Goal: Task Accomplishment & Management: Use online tool/utility

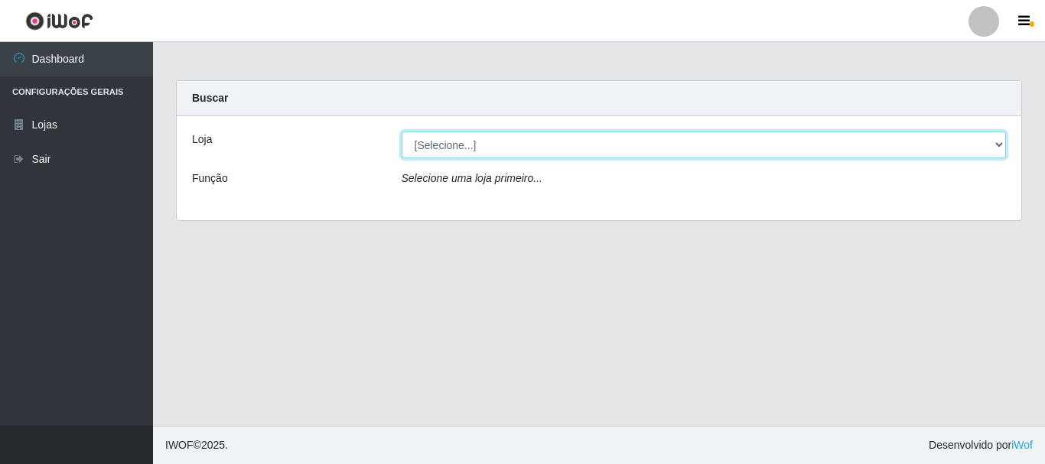
click at [452, 145] on select "[Selecione...] Nordestão - Alecrim" at bounding box center [704, 145] width 605 height 27
select select "453"
click at [402, 132] on select "[Selecione...] Nordestão - Alecrim" at bounding box center [704, 145] width 605 height 27
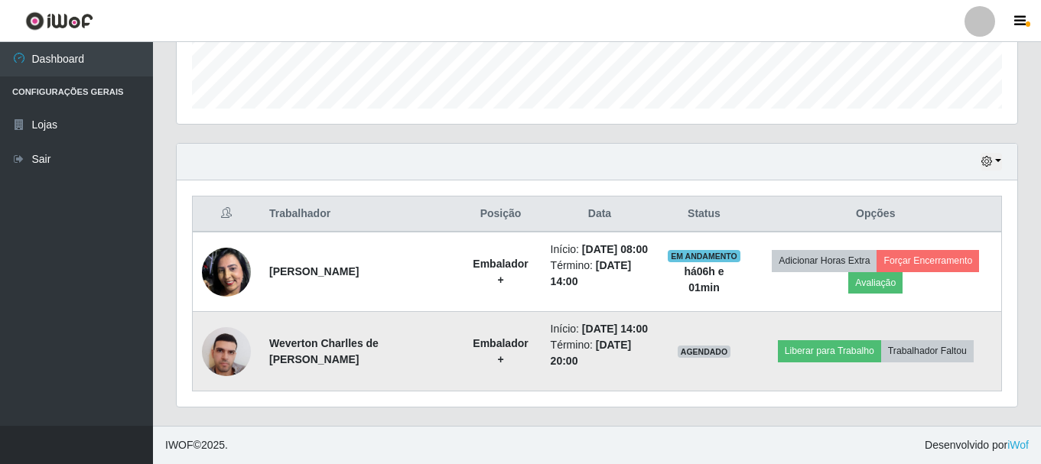
scroll to position [471, 0]
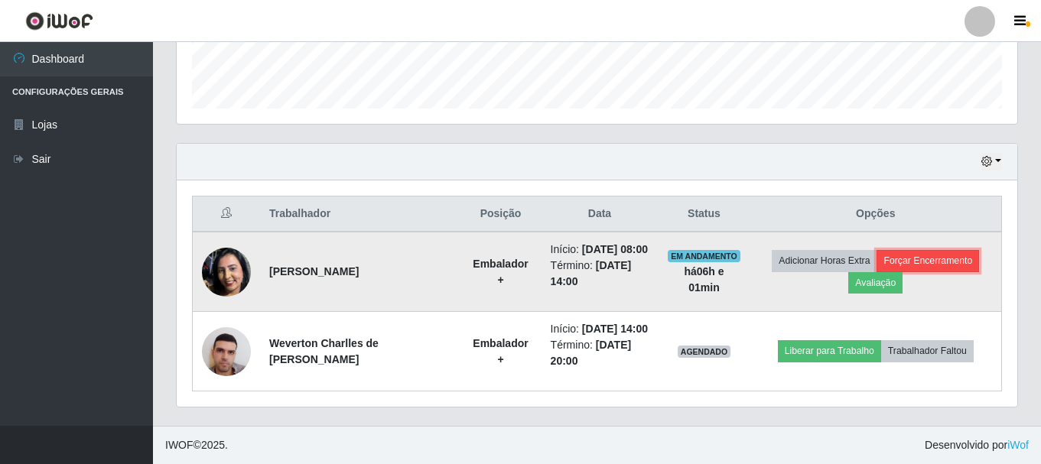
click at [909, 250] on button "Forçar Encerramento" at bounding box center [928, 260] width 103 height 21
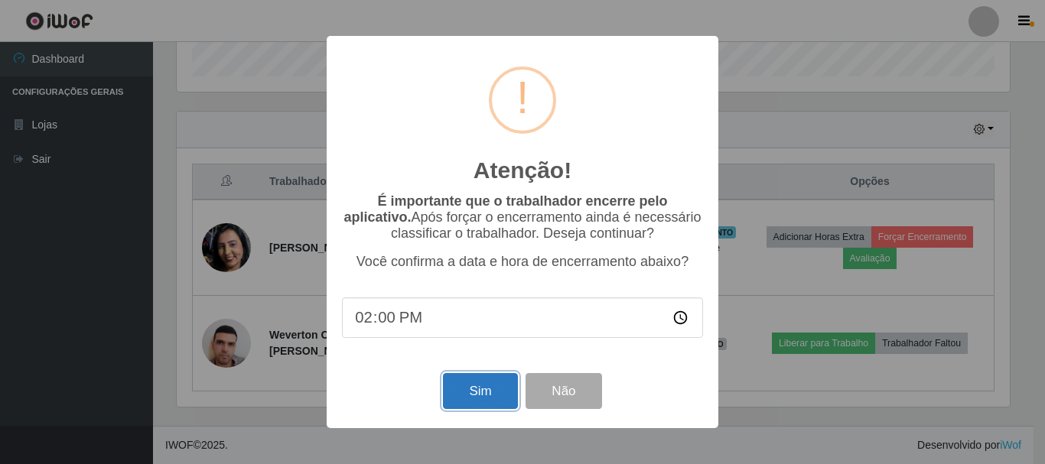
click at [474, 387] on button "Sim" at bounding box center [480, 391] width 74 height 36
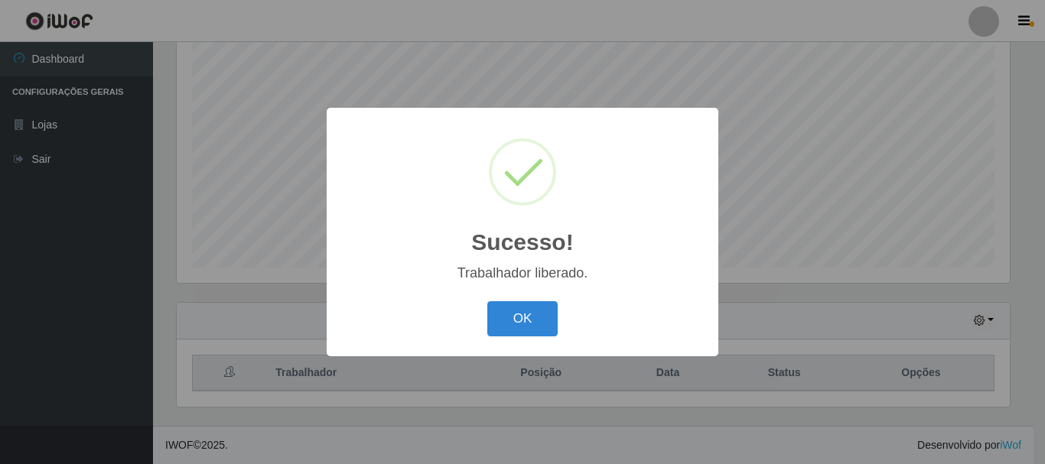
click at [851, 344] on div "Sucesso! × Trabalhador liberado. OK Cancel" at bounding box center [522, 232] width 1045 height 464
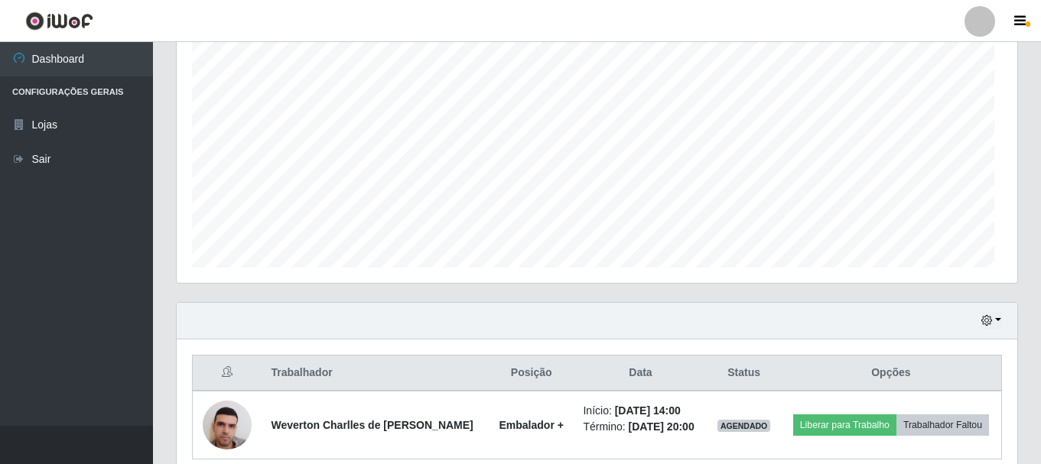
scroll to position [318, 841]
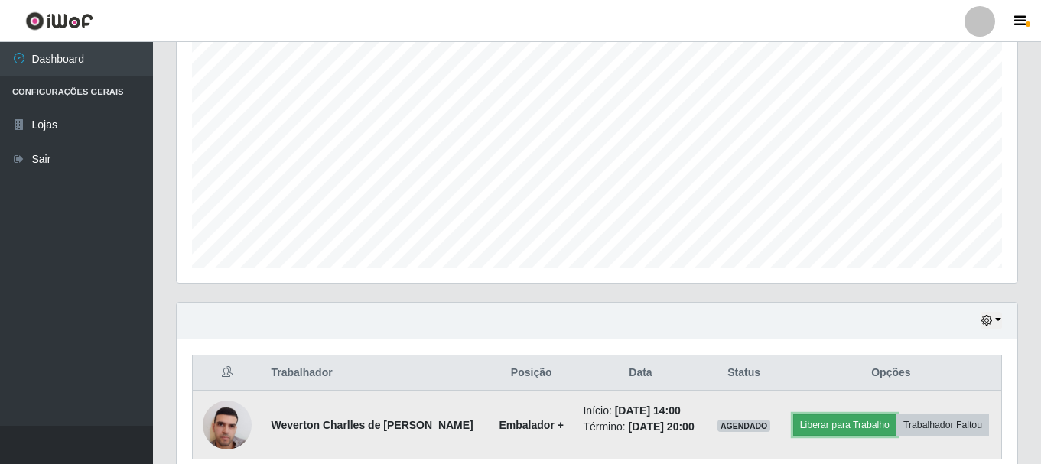
click at [823, 425] on button "Liberar para Trabalho" at bounding box center [845, 425] width 103 height 21
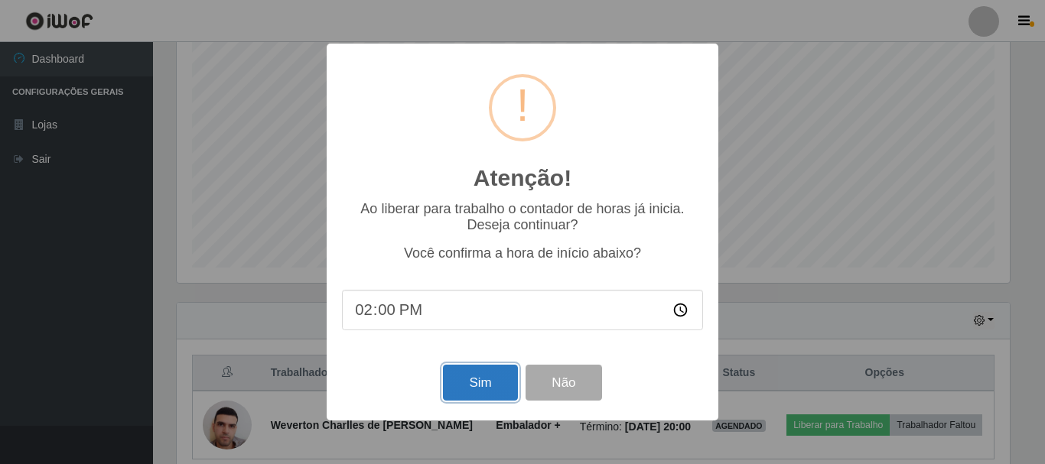
click at [466, 380] on button "Sim" at bounding box center [480, 383] width 74 height 36
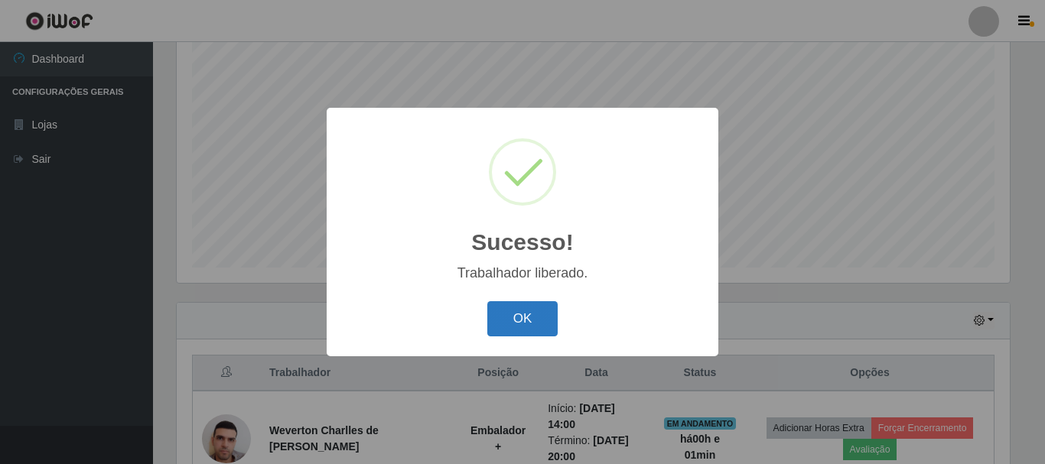
click at [533, 326] on button "OK" at bounding box center [522, 319] width 71 height 36
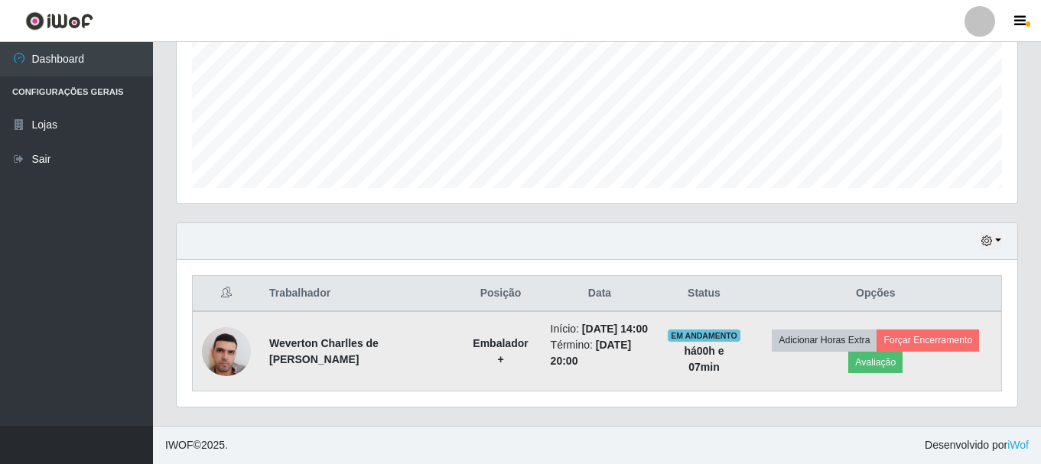
scroll to position [375, 0]
